Goal: Book appointment/travel/reservation

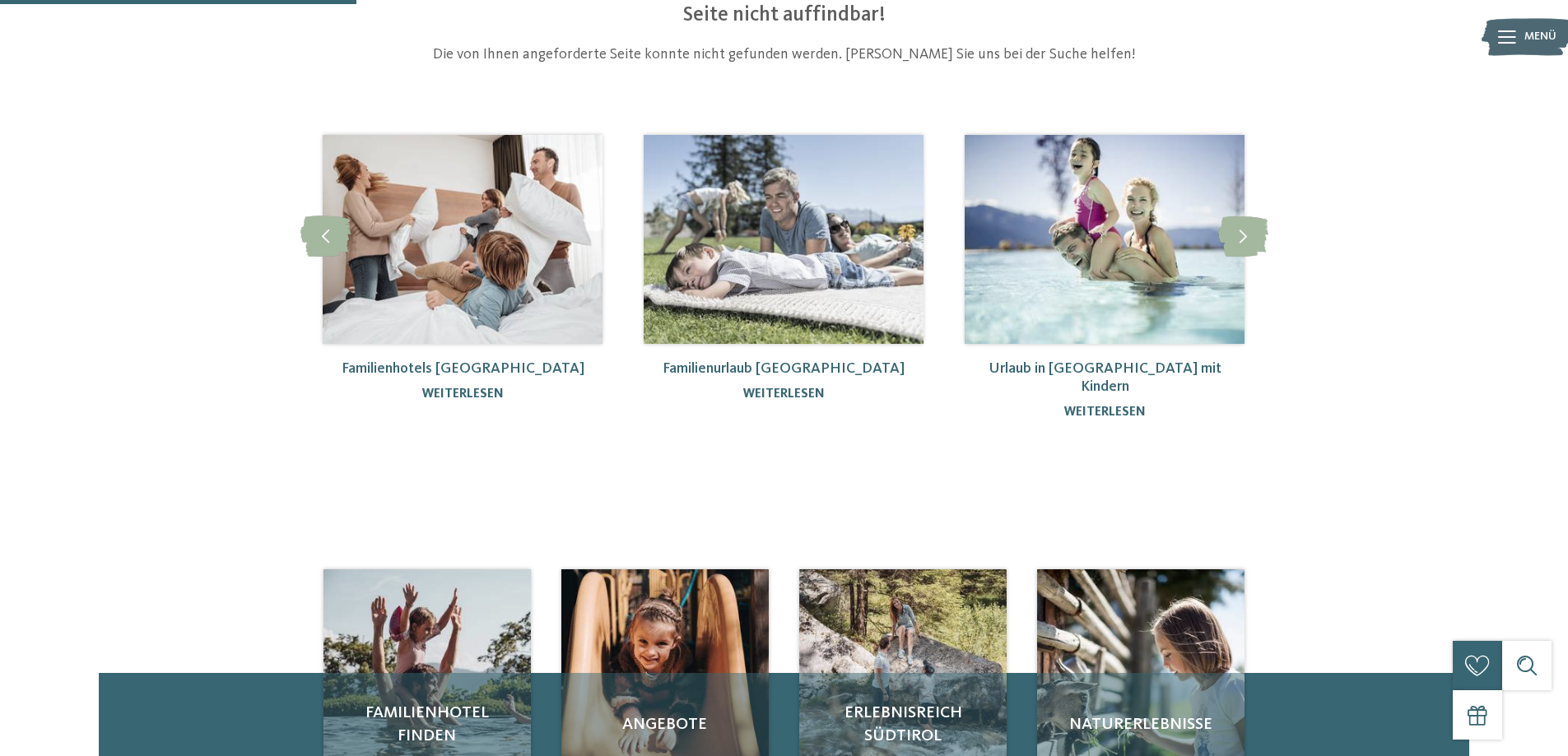
scroll to position [165, 0]
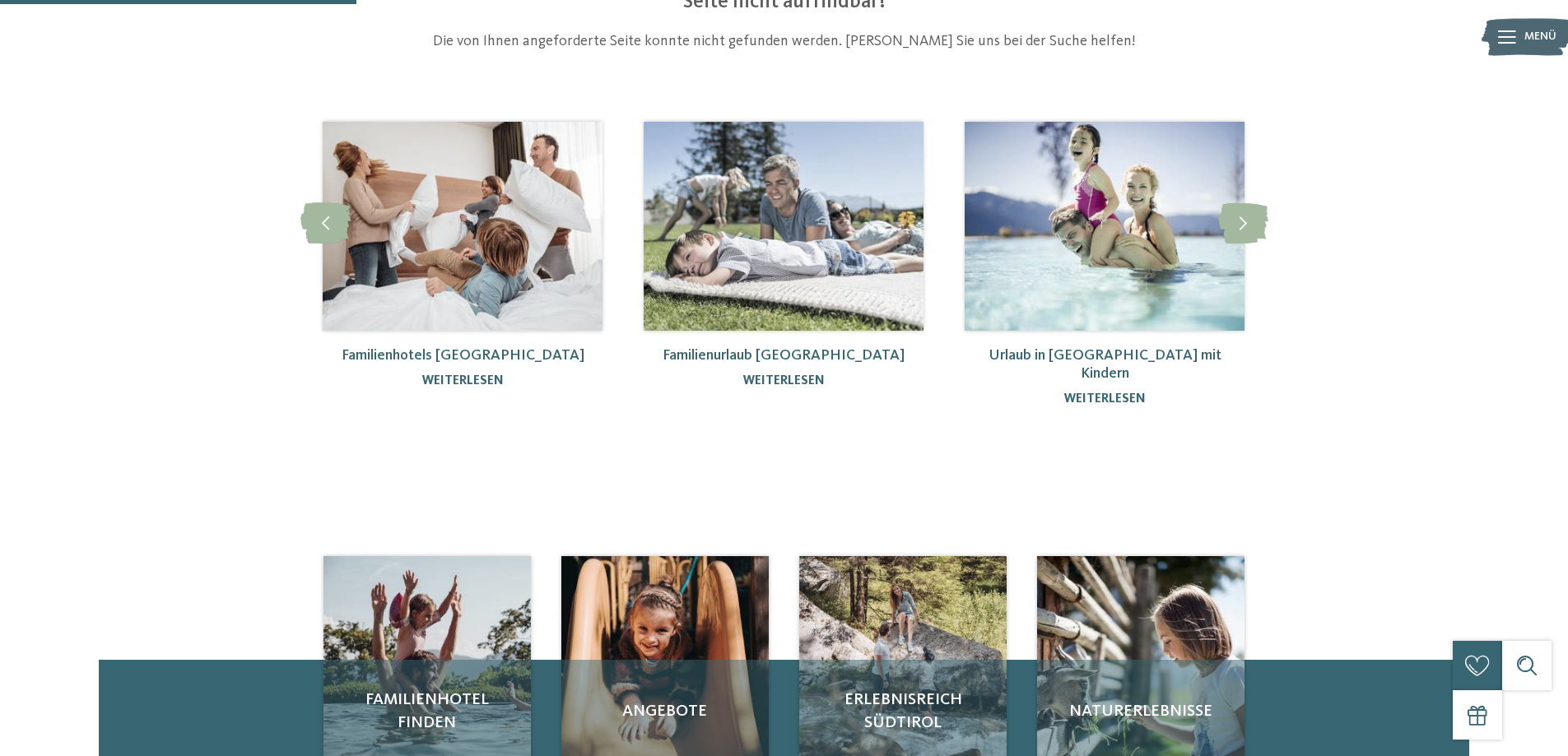
click at [470, 253] on img at bounding box center [462, 226] width 280 height 209
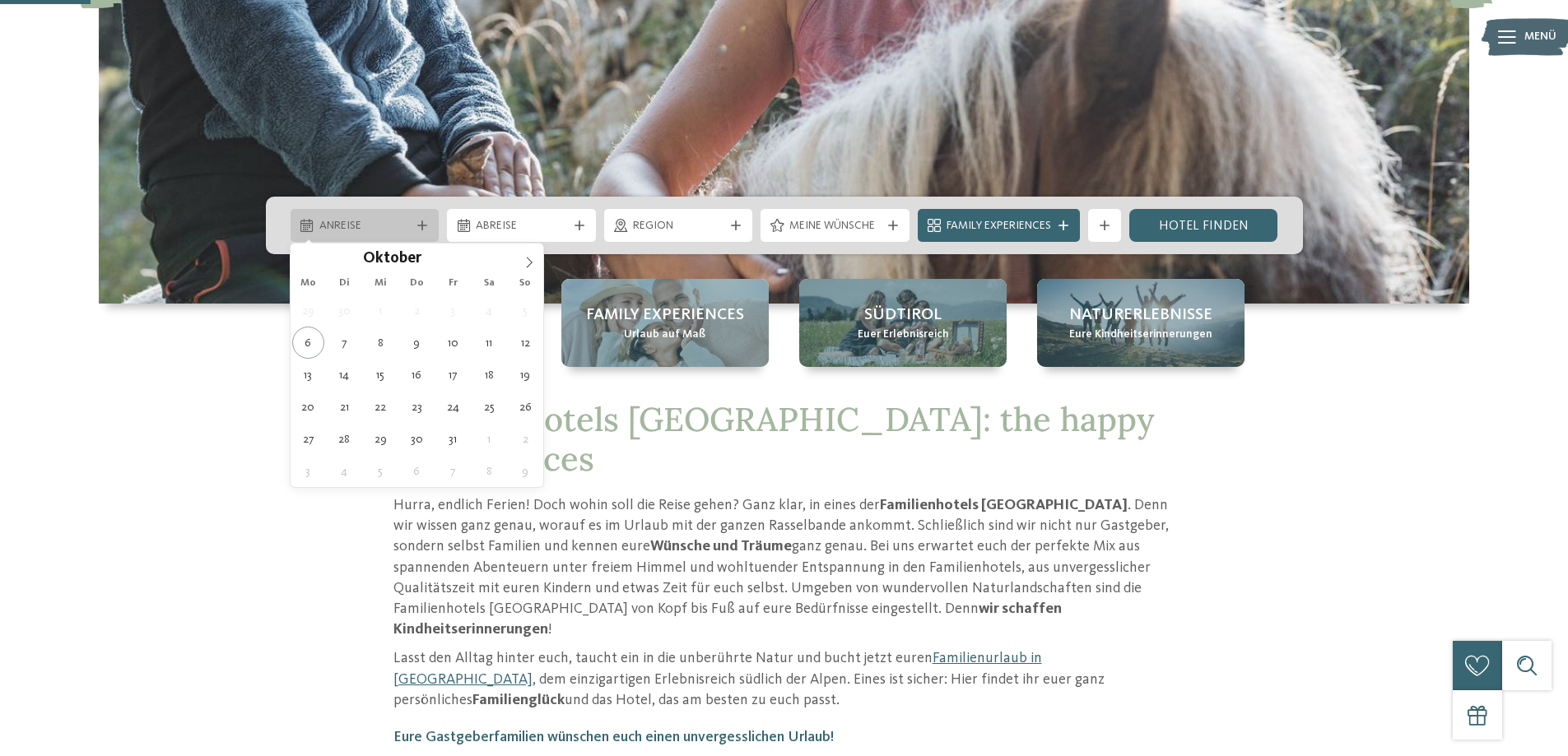
click at [414, 229] on div at bounding box center [422, 225] width 16 height 10
type div "31.10.2025"
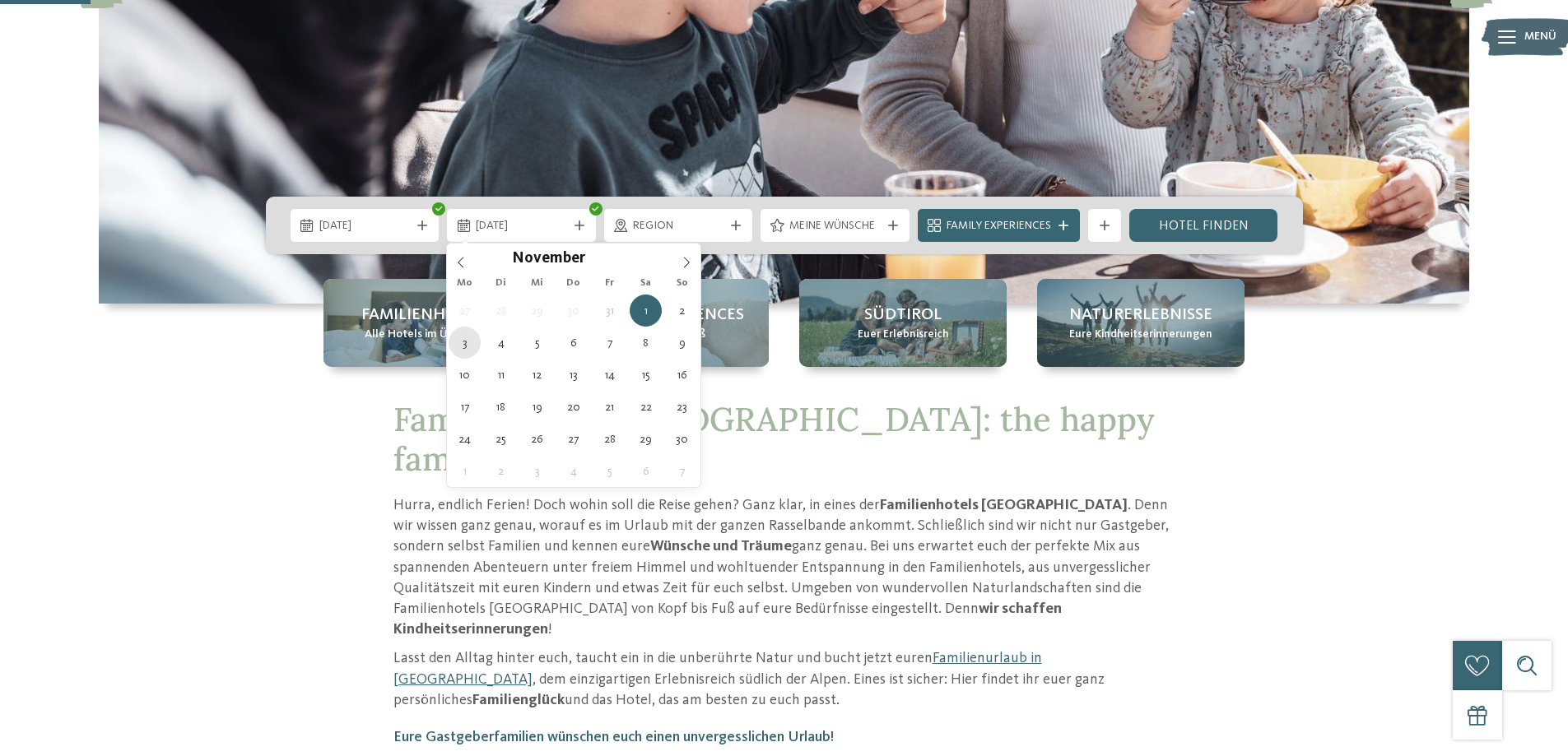
type div "03.11.2025"
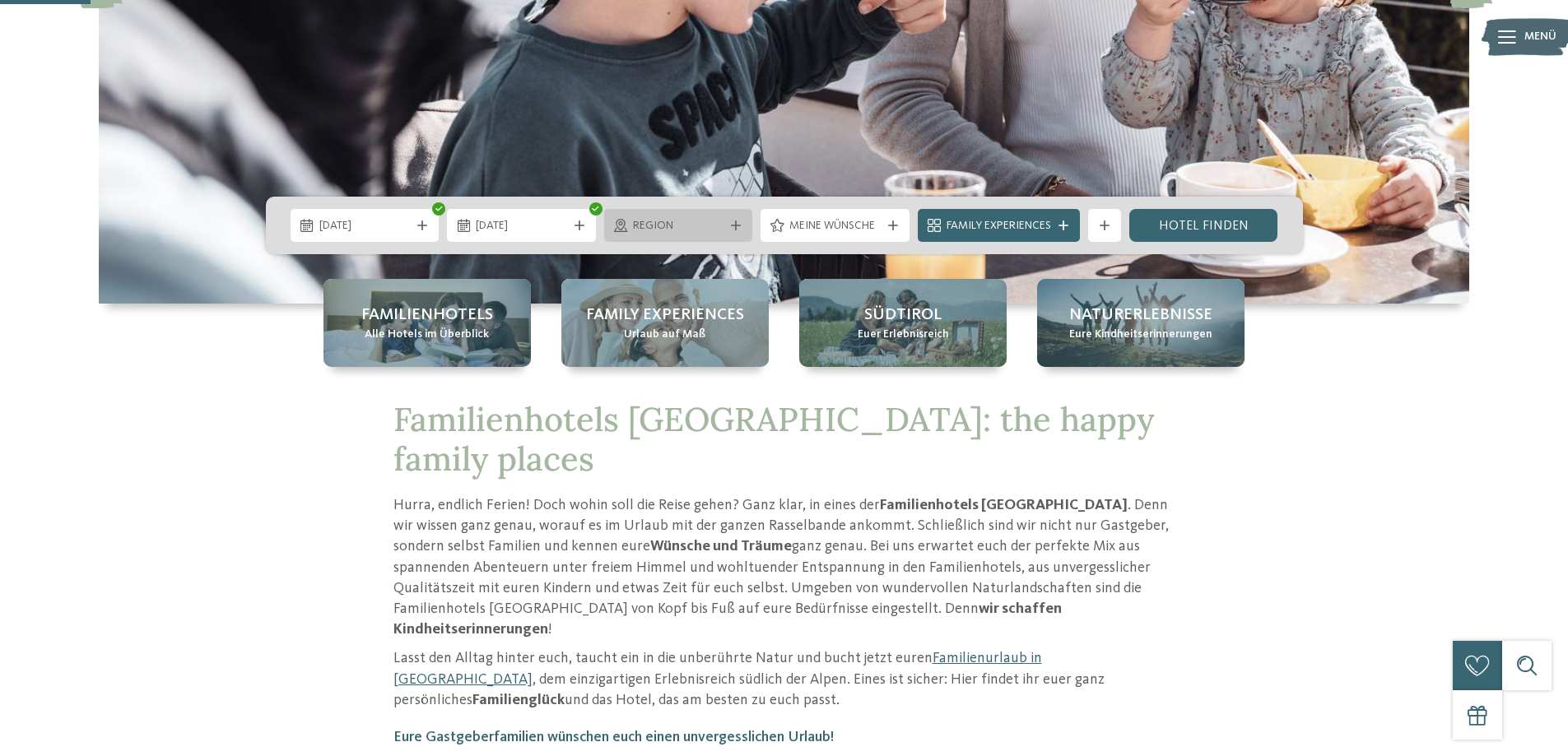
click at [697, 231] on span "Region" at bounding box center [678, 226] width 92 height 16
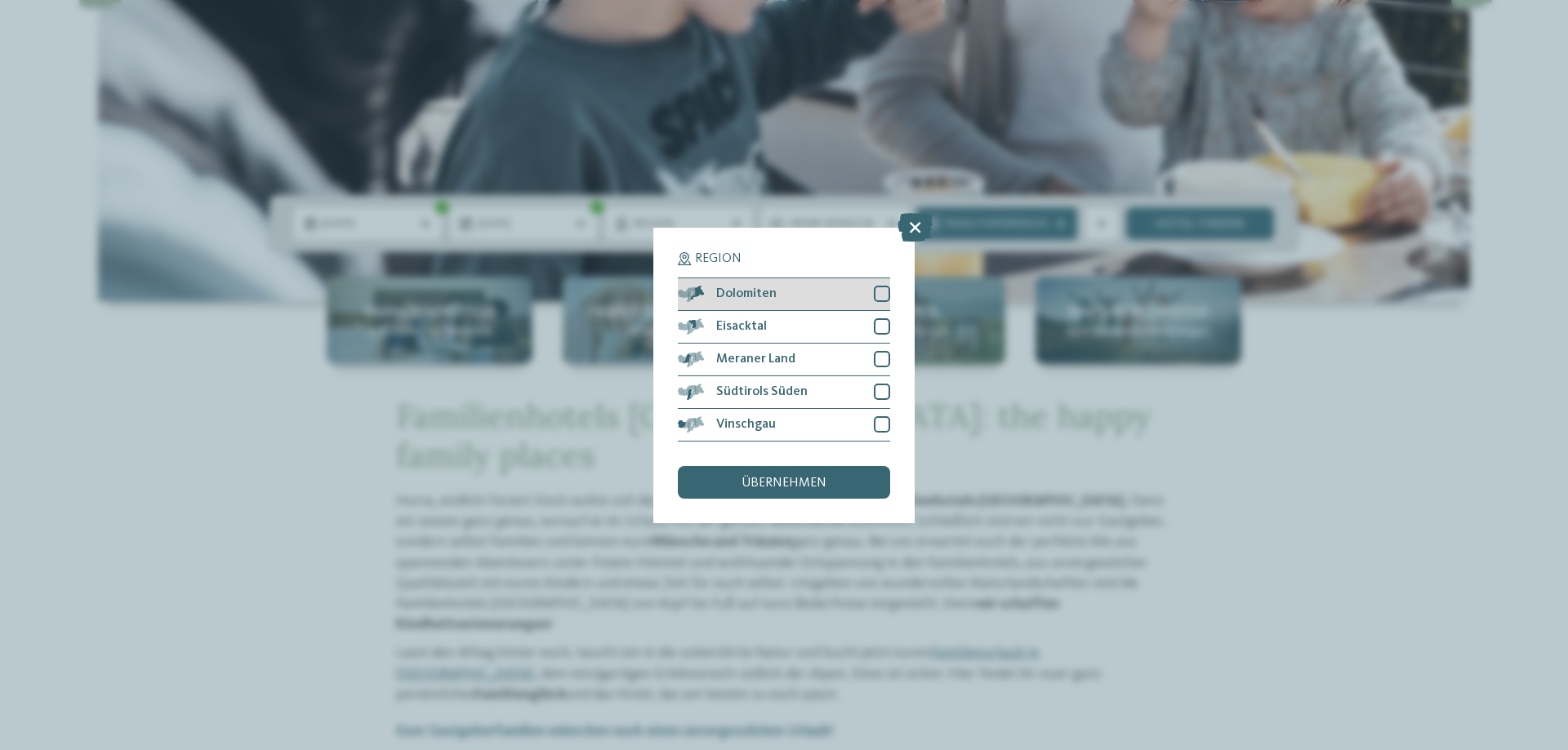
click at [823, 300] on div "Dolomiten" at bounding box center [784, 295] width 213 height 33
click at [825, 385] on div "Südtirols Süden" at bounding box center [784, 393] width 213 height 33
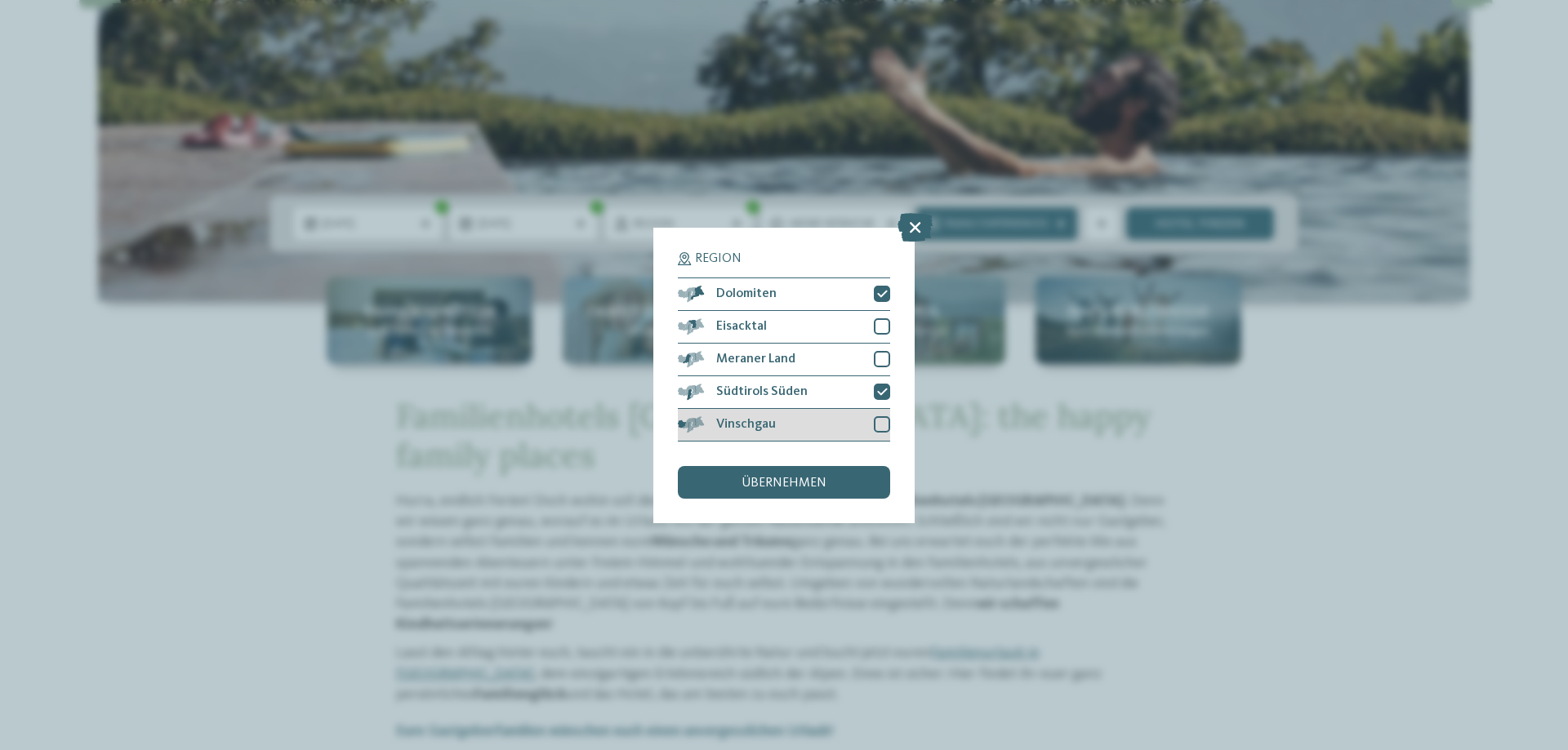
click at [822, 419] on div "Vinschgau" at bounding box center [784, 425] width 213 height 33
click at [799, 350] on div "Meraner Land" at bounding box center [784, 360] width 213 height 33
click at [810, 320] on div "Eisacktal" at bounding box center [784, 328] width 213 height 33
click at [801, 479] on span "übernehmen" at bounding box center [784, 483] width 85 height 13
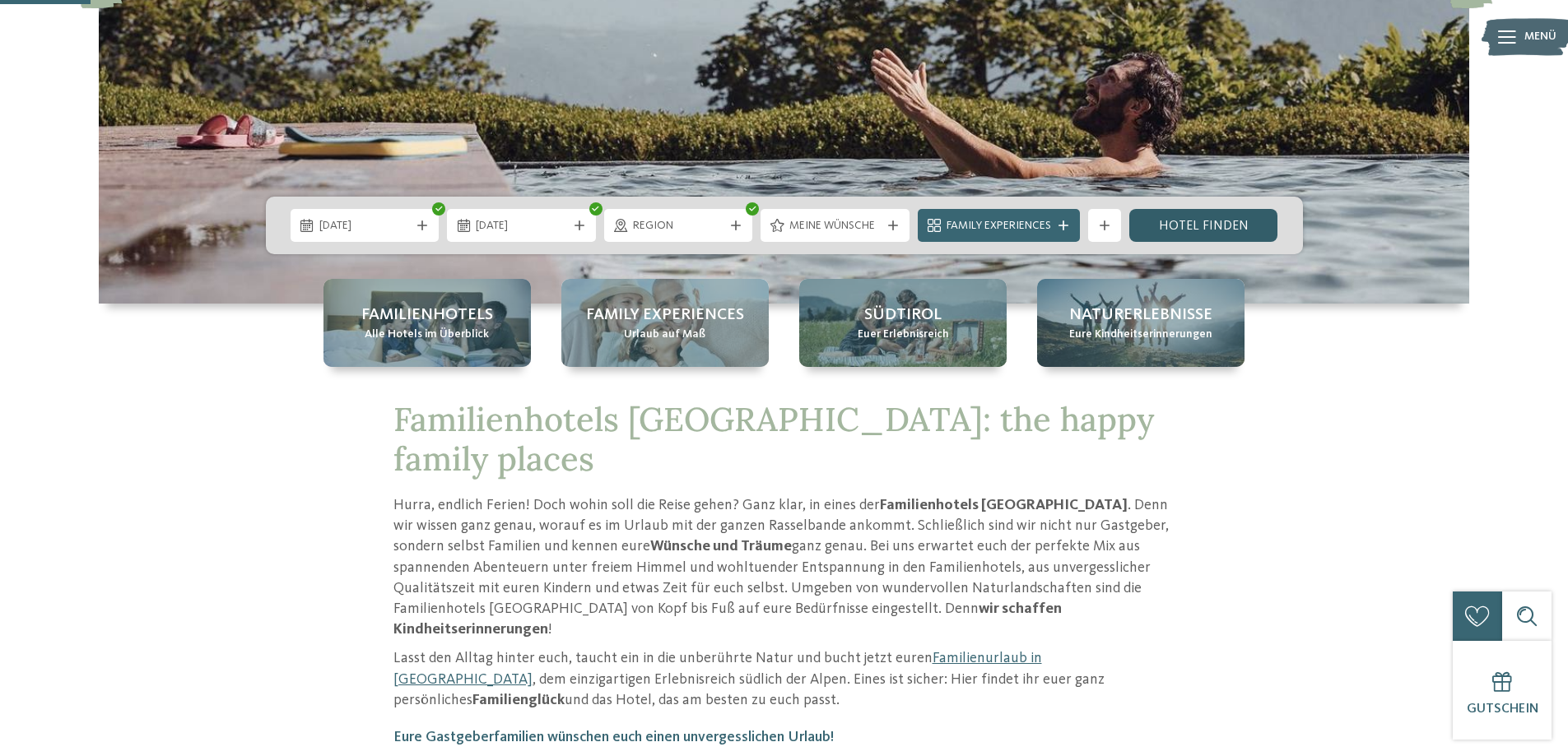
click at [1192, 221] on link "Hotel finden" at bounding box center [1204, 225] width 149 height 33
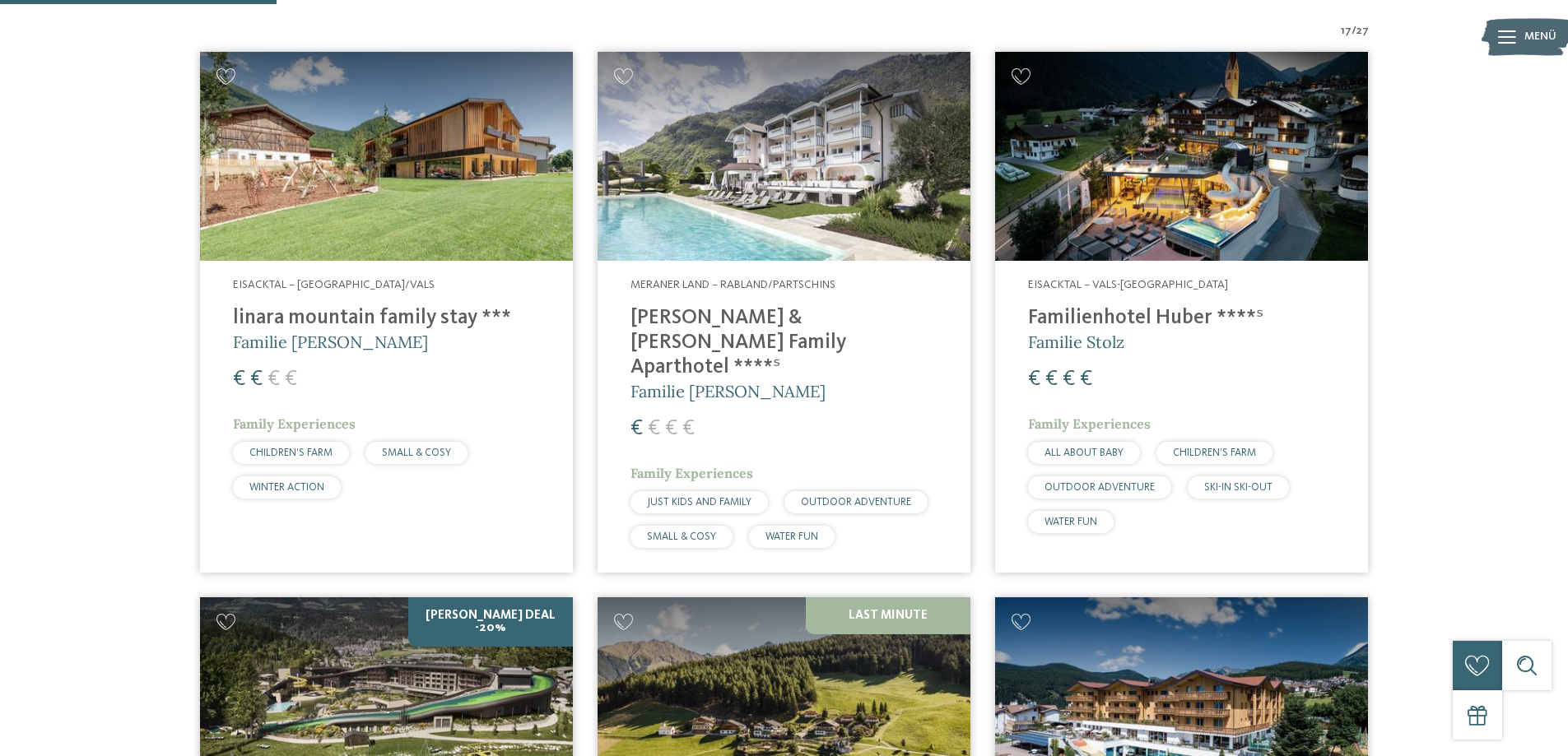
scroll to position [1002, 0]
